Goal: Find specific page/section: Find specific page/section

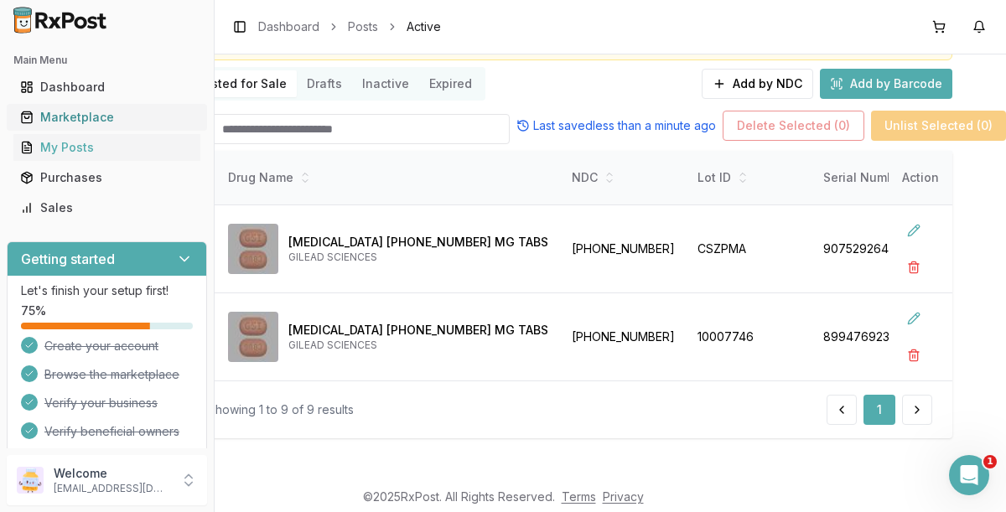
click at [88, 117] on div "Marketplace" at bounding box center [107, 117] width 174 height 17
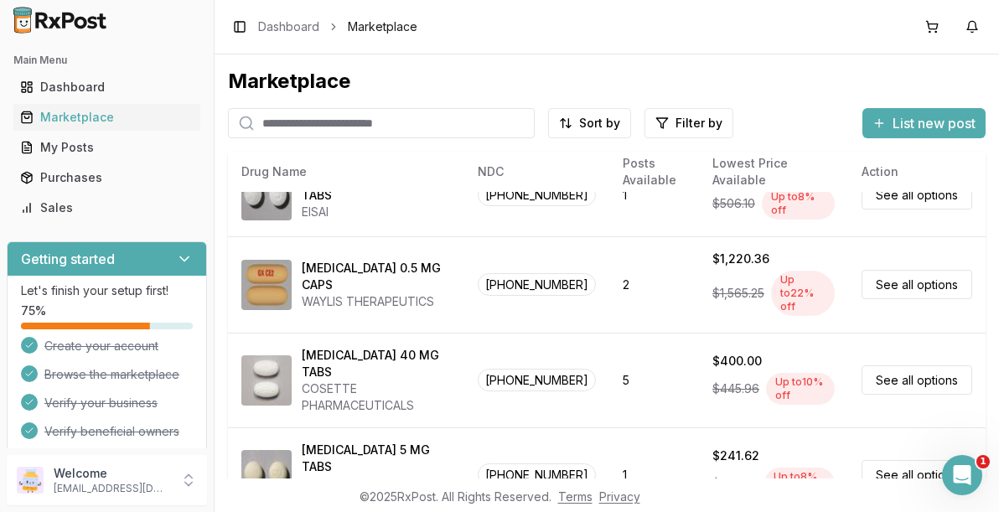
scroll to position [64, 0]
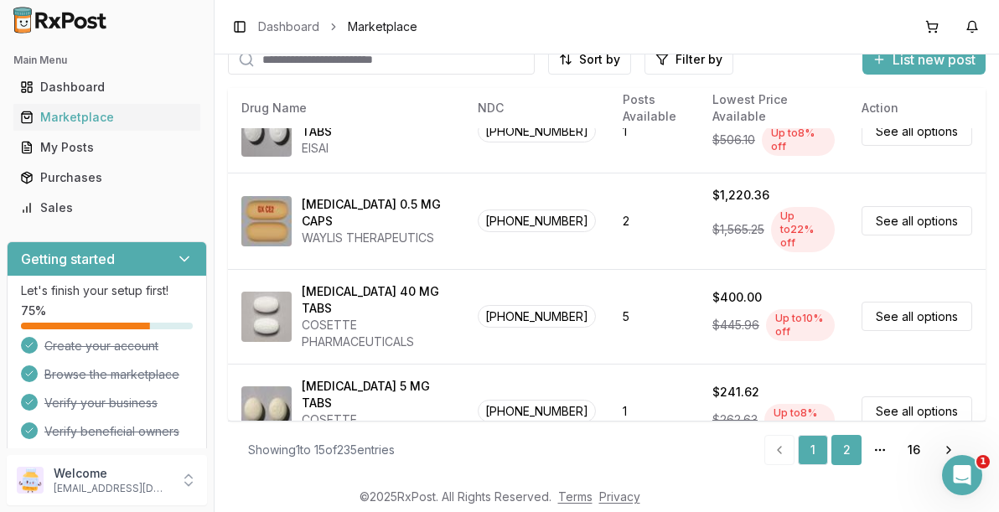
click at [836, 446] on link "2" at bounding box center [846, 450] width 30 height 30
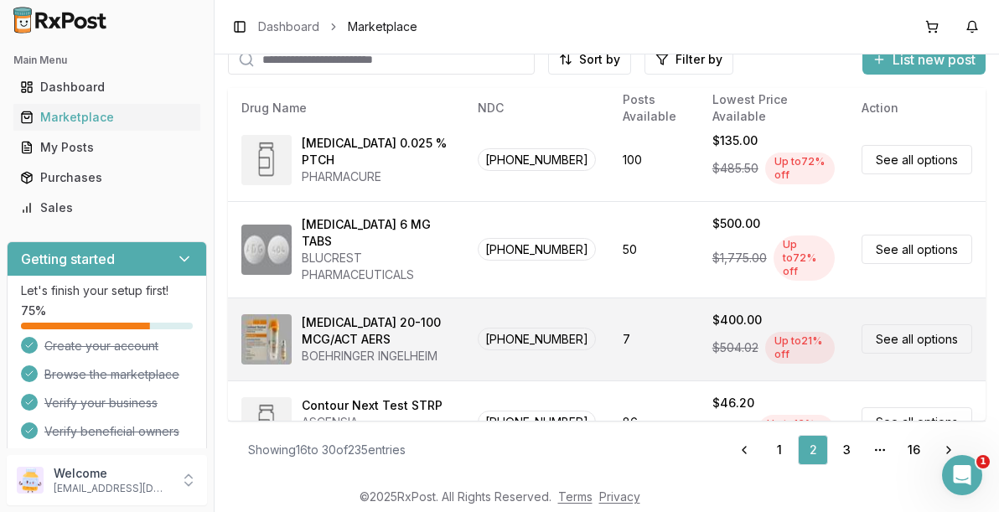
scroll to position [1027, 0]
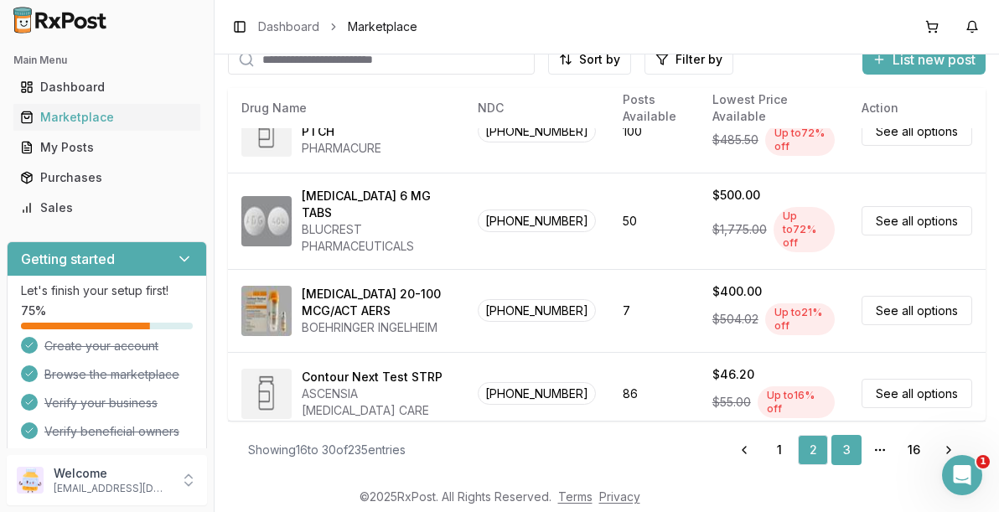
click at [844, 452] on link "3" at bounding box center [846, 450] width 30 height 30
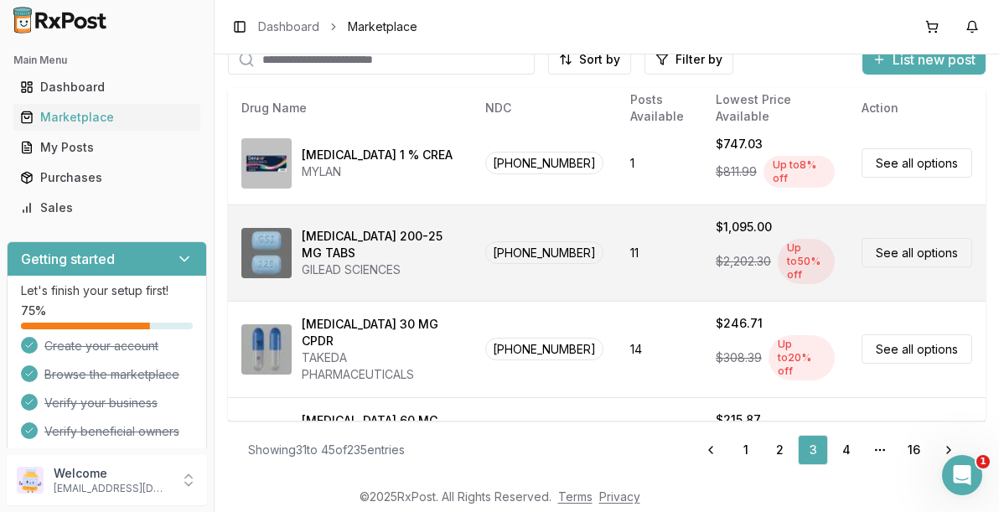
click at [887, 238] on link "See all options" at bounding box center [917, 252] width 111 height 29
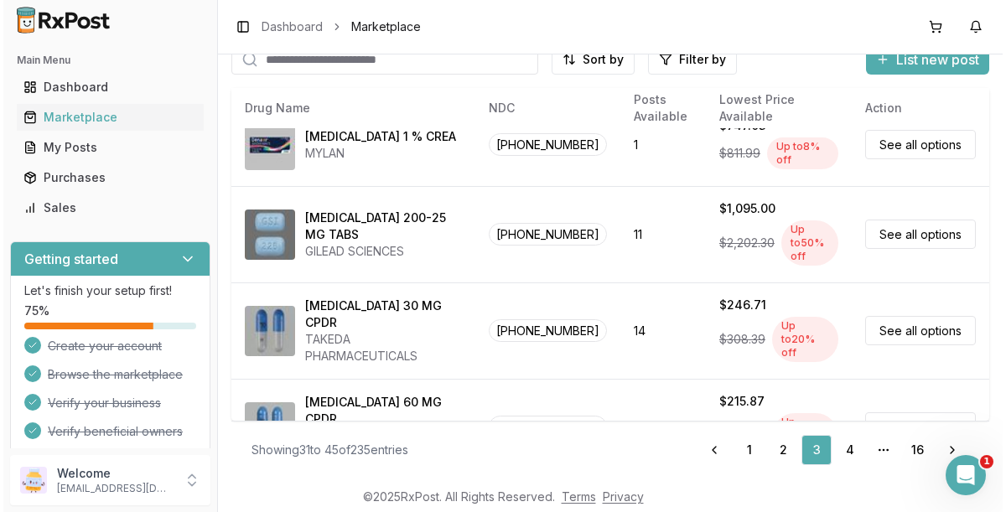
scroll to position [1043, 0]
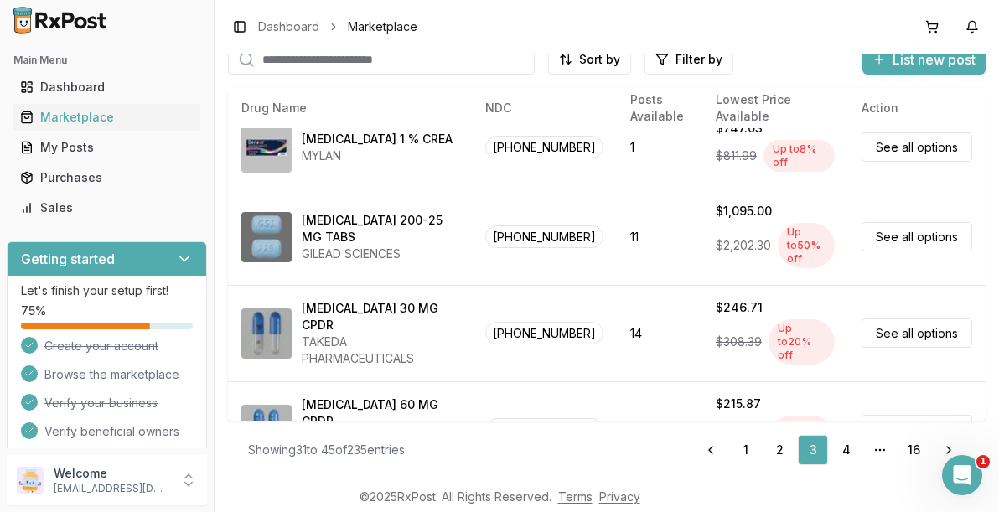
click at [360, 68] on input "search" at bounding box center [381, 59] width 307 height 30
type input "*******"
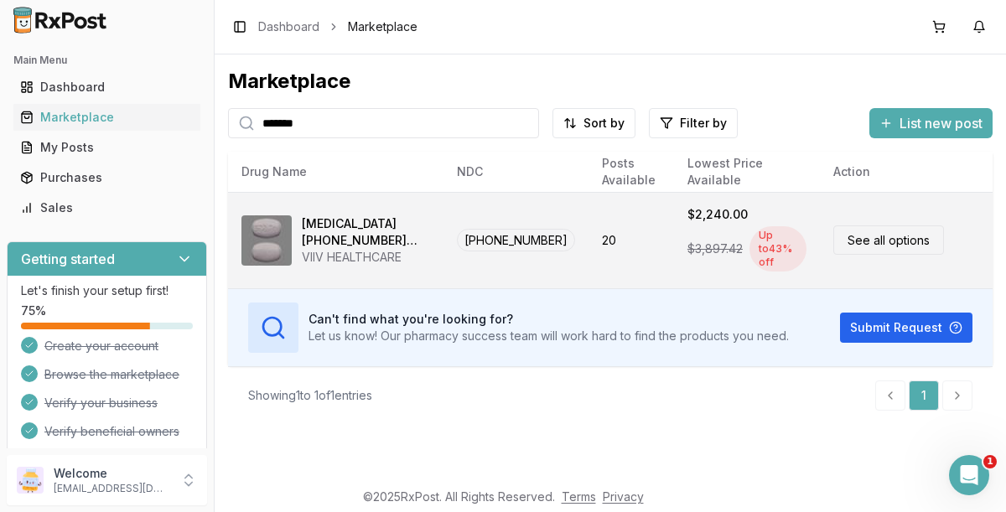
click at [884, 235] on link "See all options" at bounding box center [888, 239] width 111 height 29
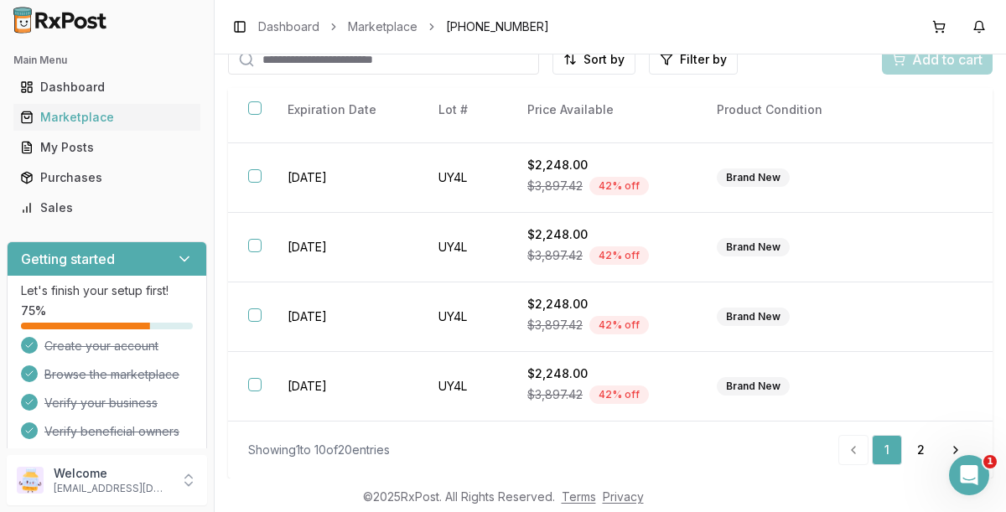
scroll to position [62, 0]
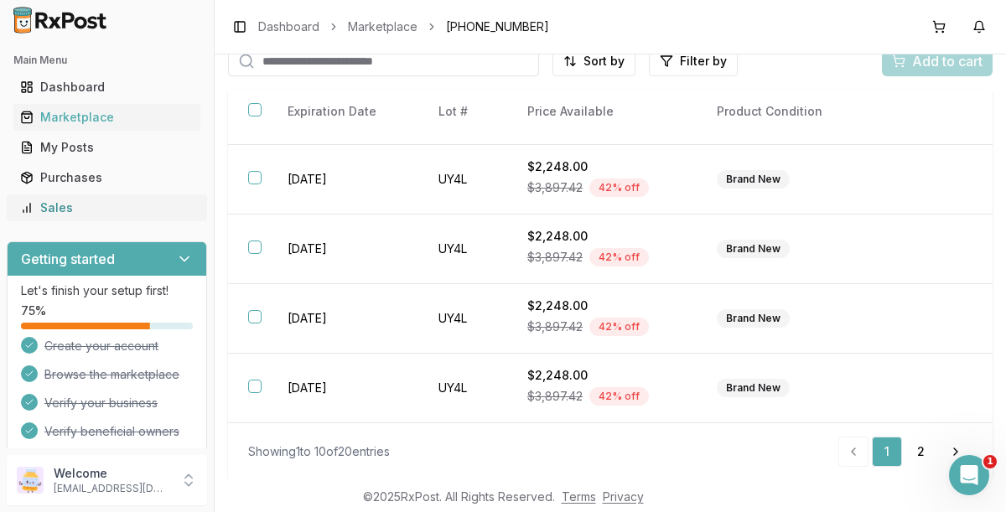
click at [73, 204] on div "Sales" at bounding box center [107, 207] width 174 height 17
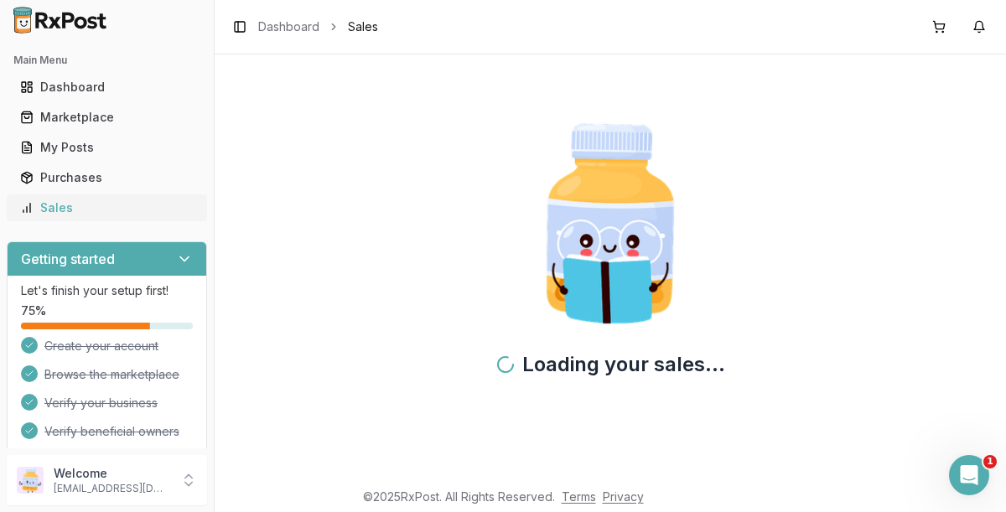
scroll to position [5, 0]
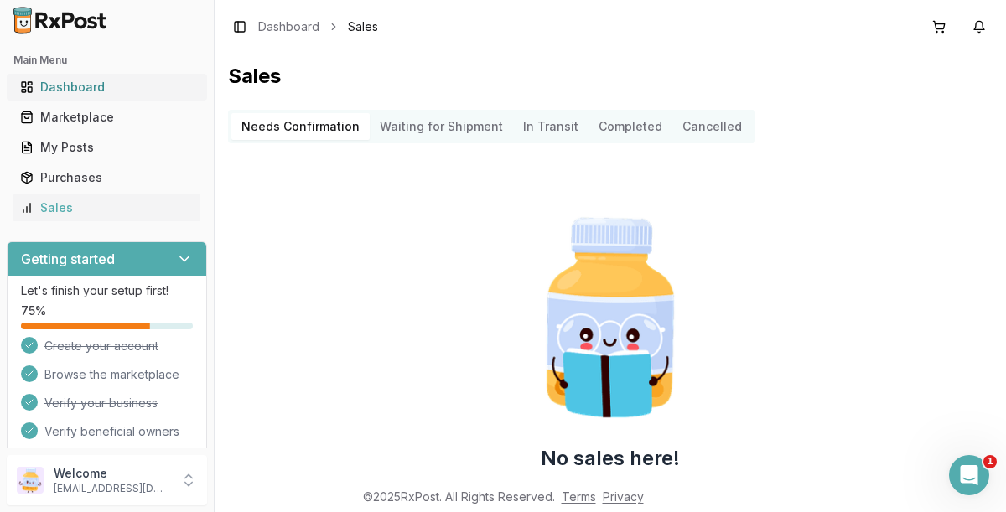
click at [48, 85] on div "Dashboard" at bounding box center [107, 87] width 174 height 17
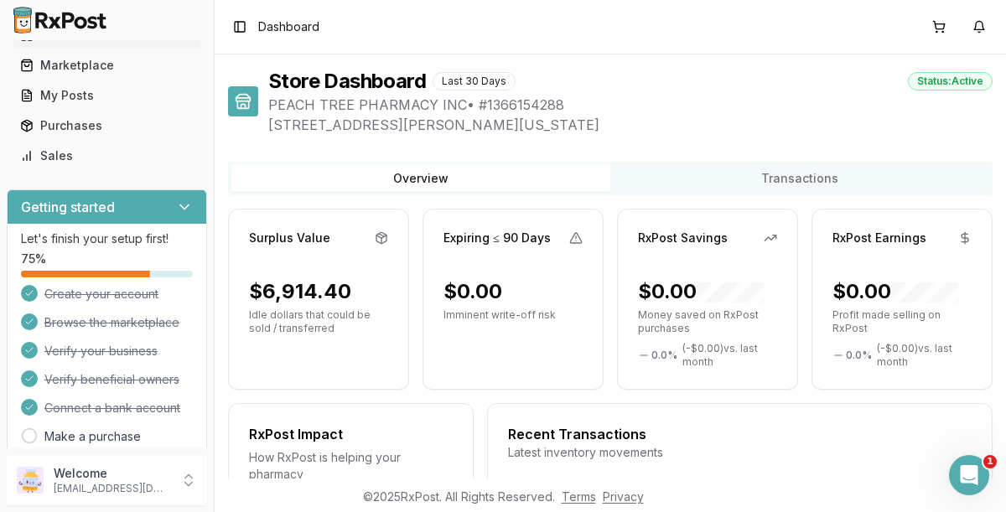
scroll to position [54, 0]
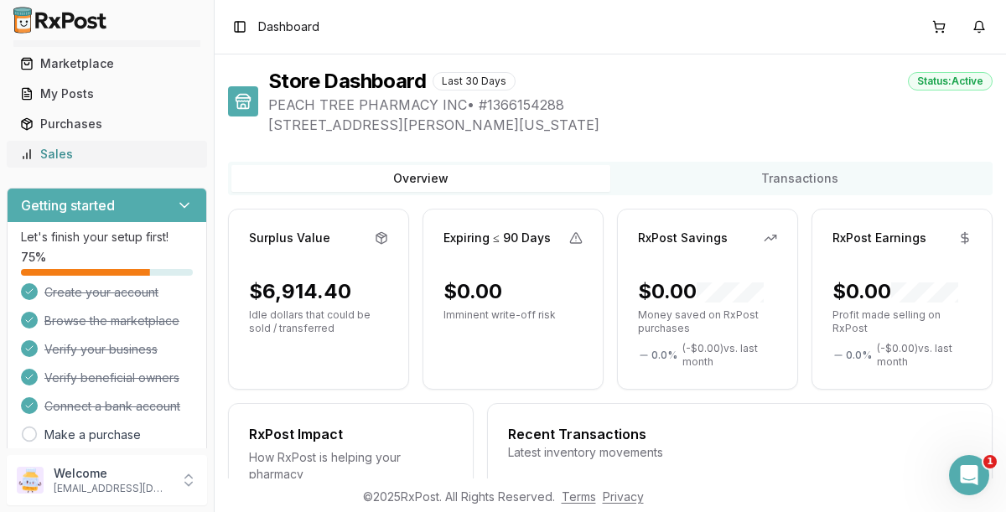
click at [54, 148] on div "Sales" at bounding box center [107, 154] width 174 height 17
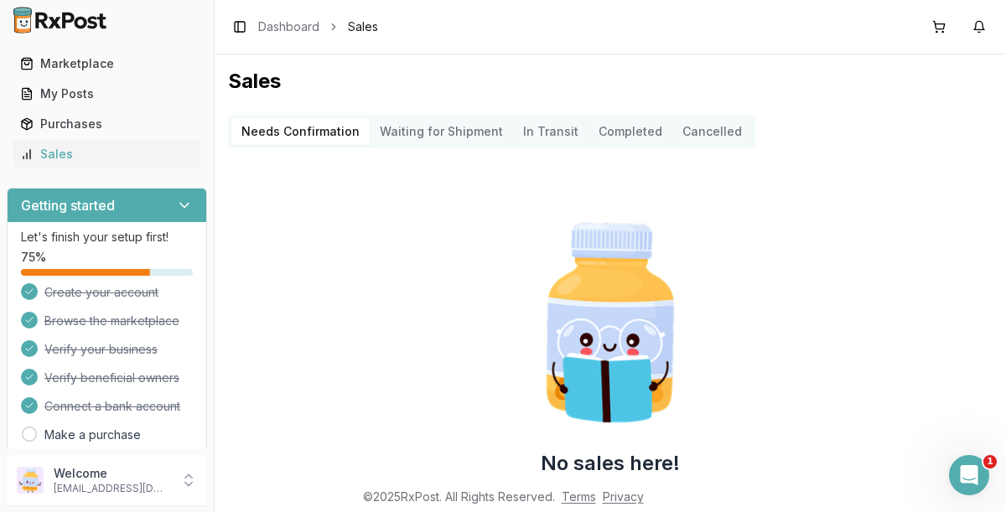
click at [75, 205] on h3 "Getting started" at bounding box center [68, 205] width 94 height 20
